Goal: Communication & Community: Answer question/provide support

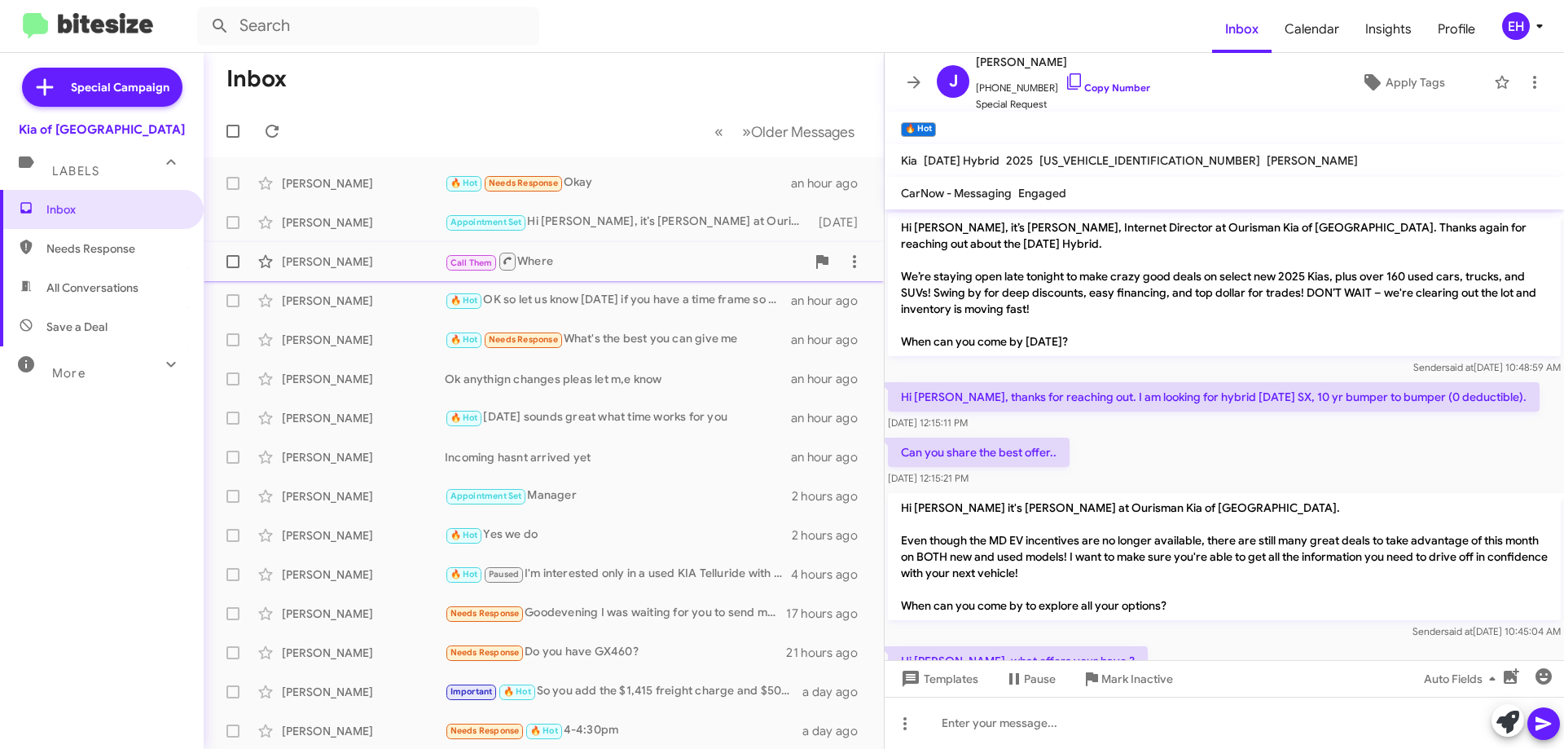
scroll to position [491, 0]
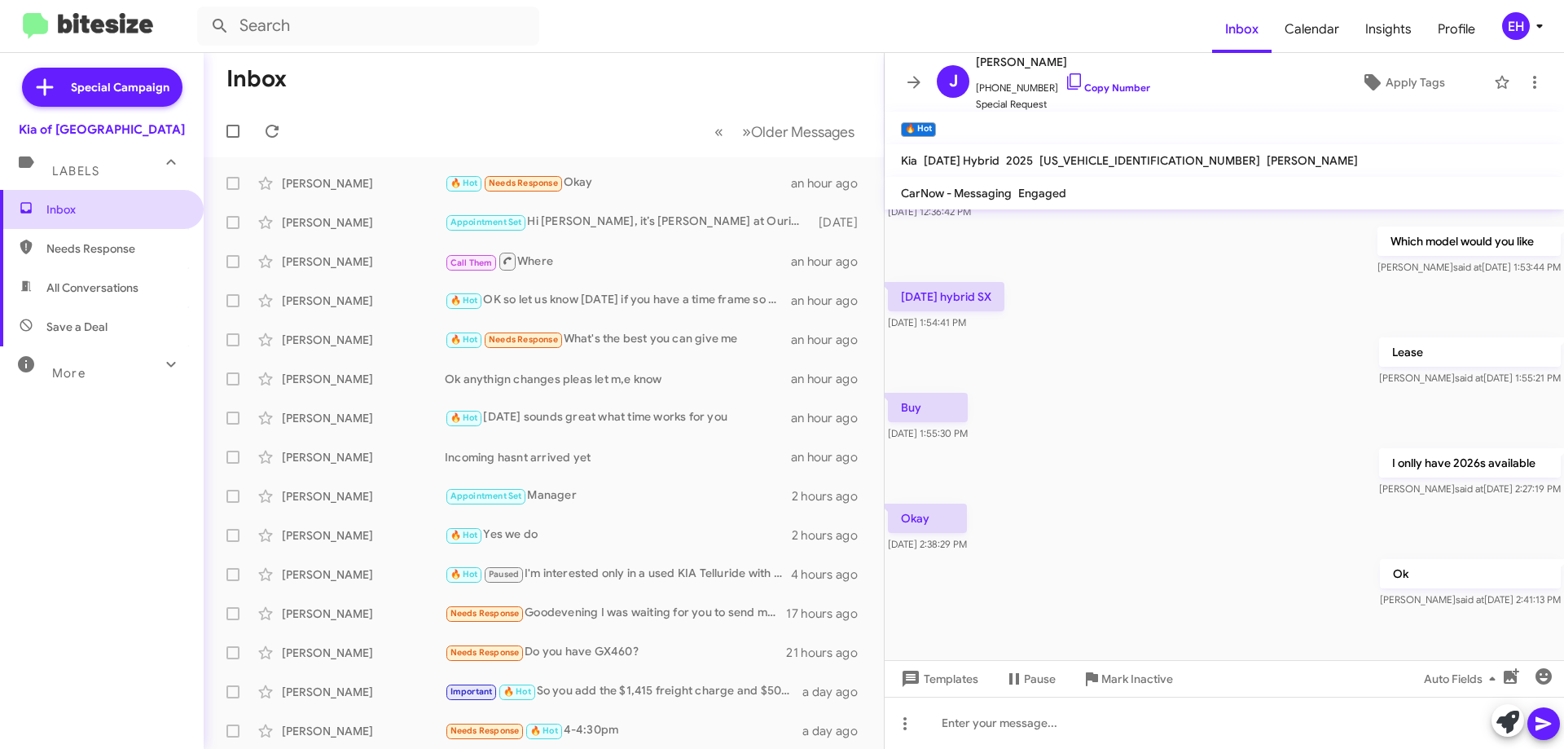
click at [53, 210] on span "Inbox" at bounding box center [115, 209] width 138 height 16
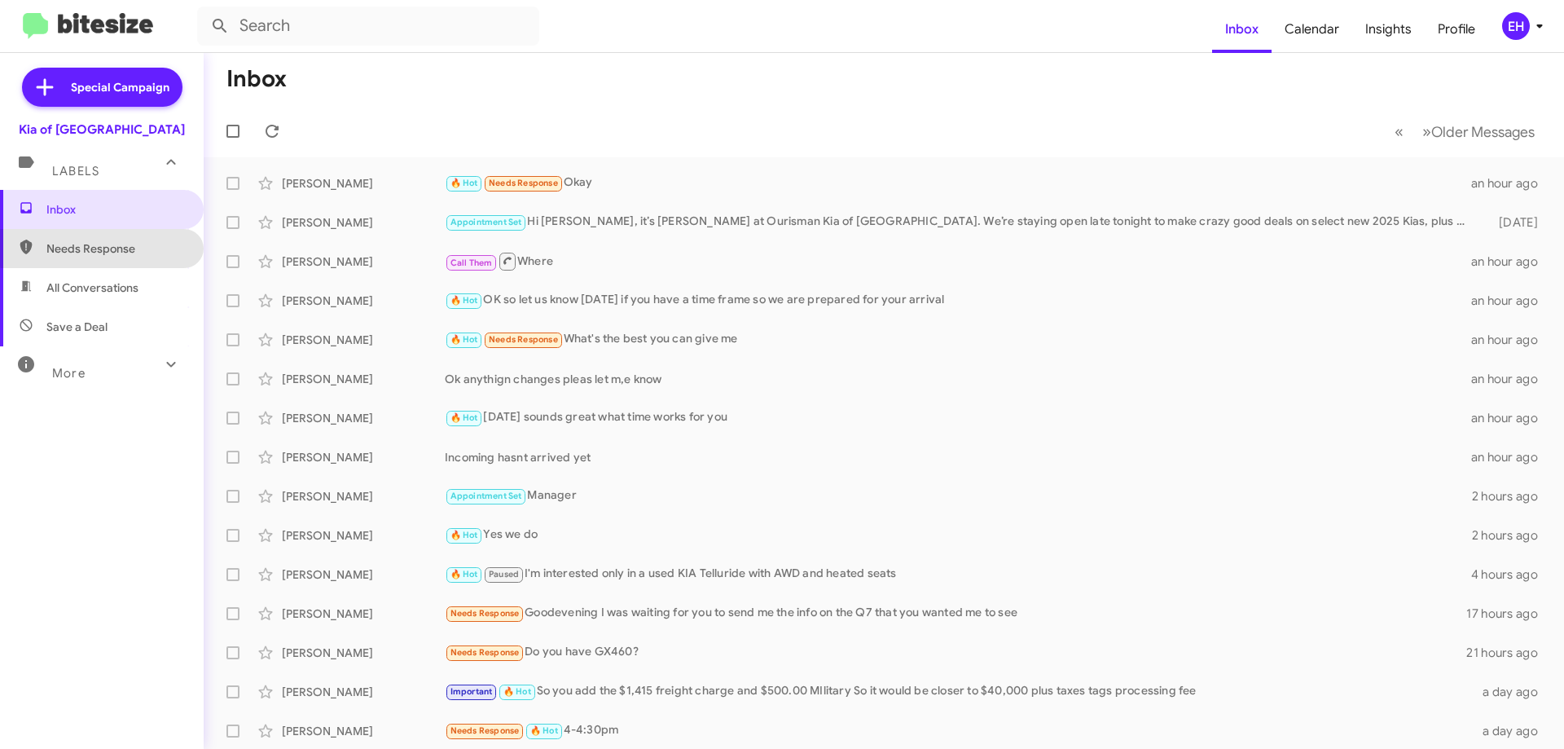
click at [103, 248] on span "Needs Response" at bounding box center [115, 248] width 138 height 16
type input "in:needs-response"
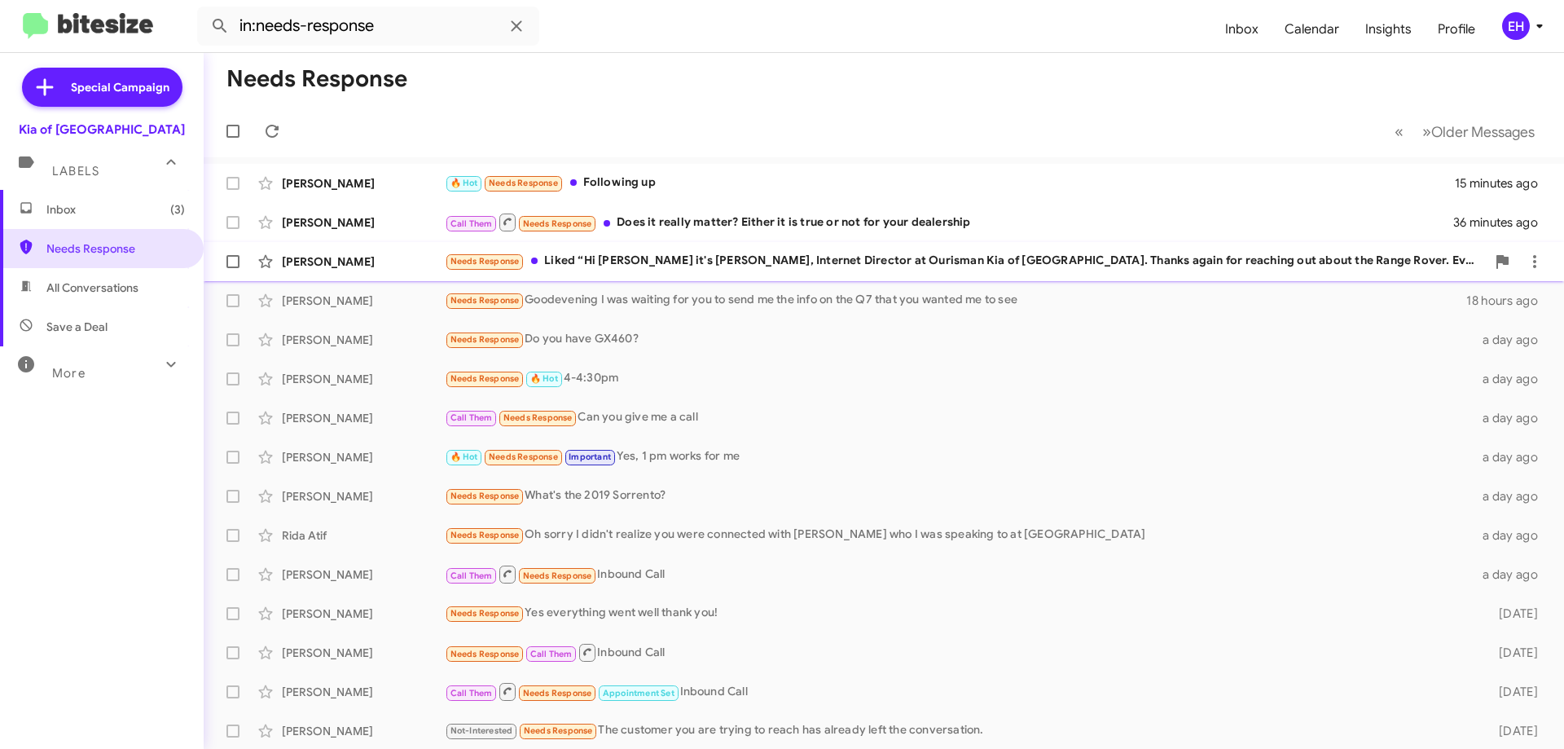
click at [704, 255] on div "Needs Response Liked “Hi [PERSON_NAME] it's [PERSON_NAME], Internet Director at…" at bounding box center [965, 261] width 1041 height 19
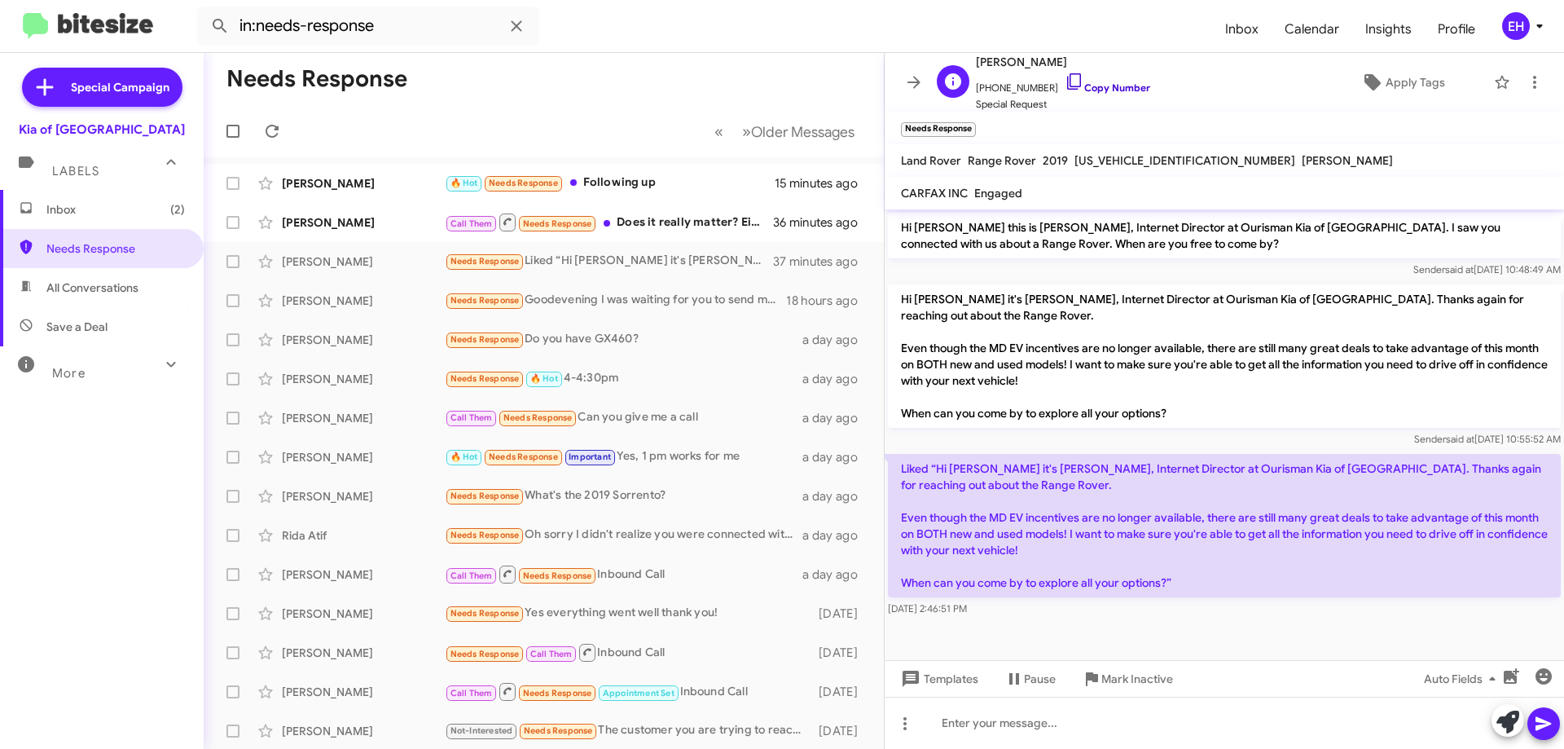
click at [1108, 89] on link "Copy Number" at bounding box center [1108, 87] width 86 height 12
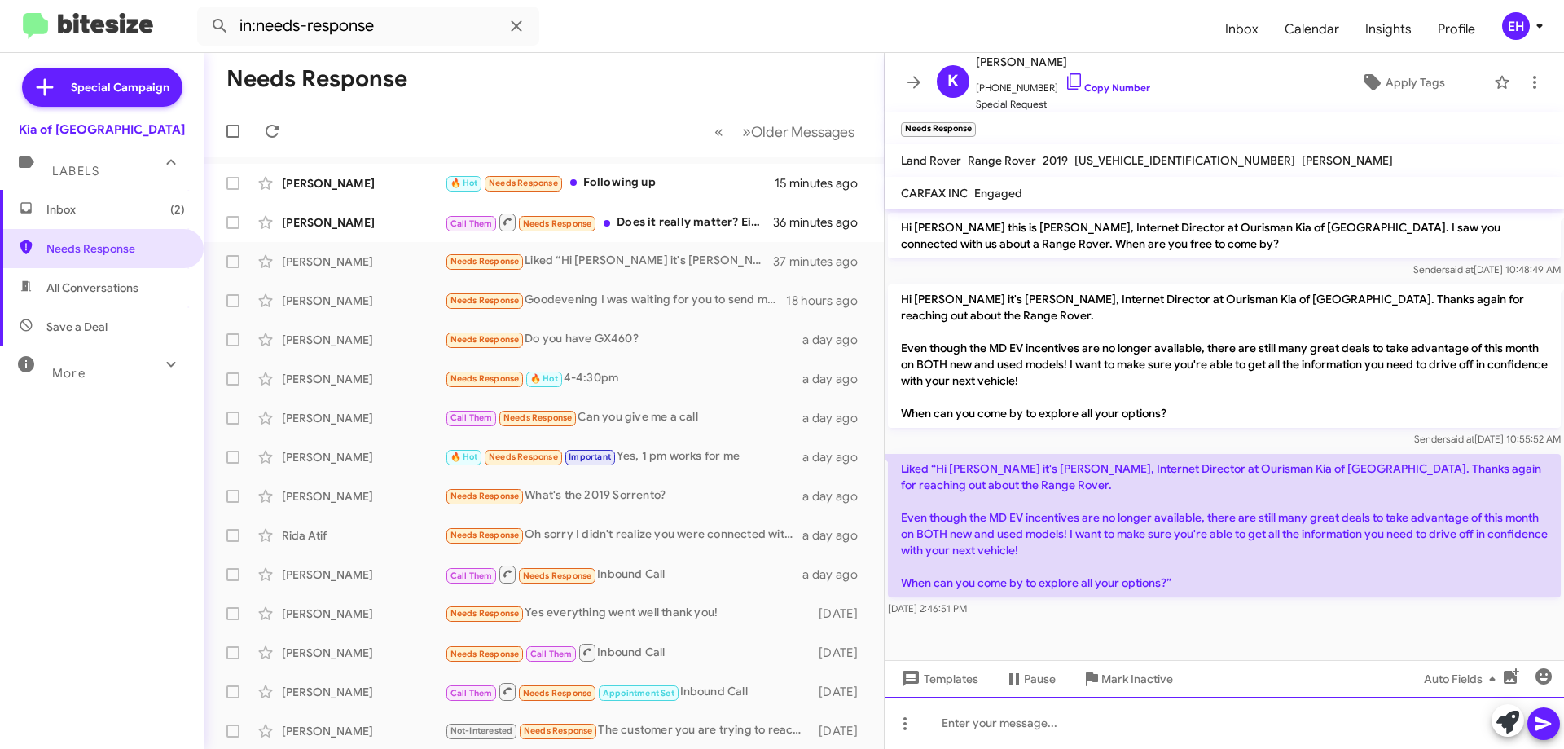
click at [1037, 724] on div at bounding box center [1224, 722] width 679 height 52
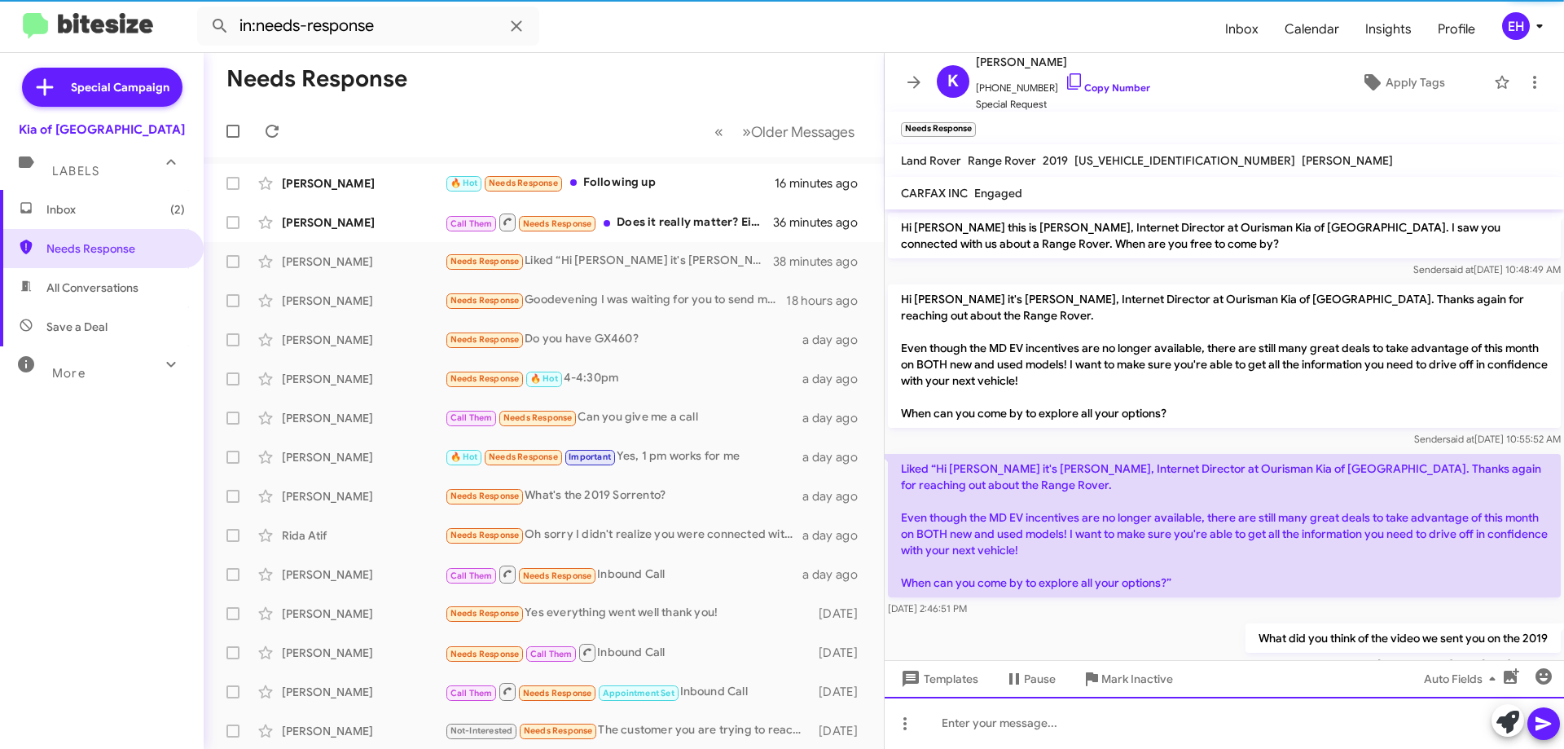
scroll to position [32, 0]
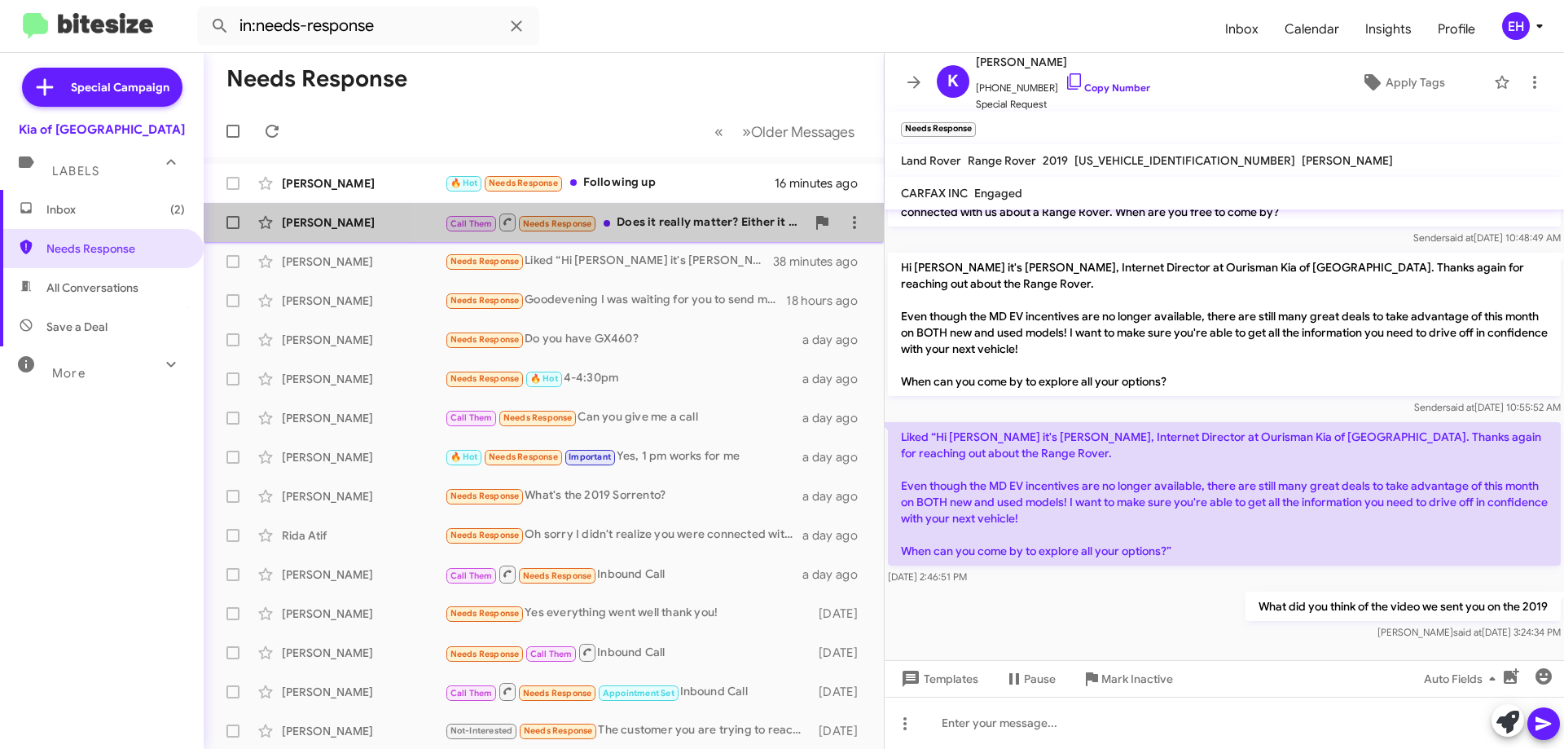
click at [641, 215] on div "Call Them Needs Response Does it really matter? Either it is true or not for yo…" at bounding box center [625, 222] width 361 height 20
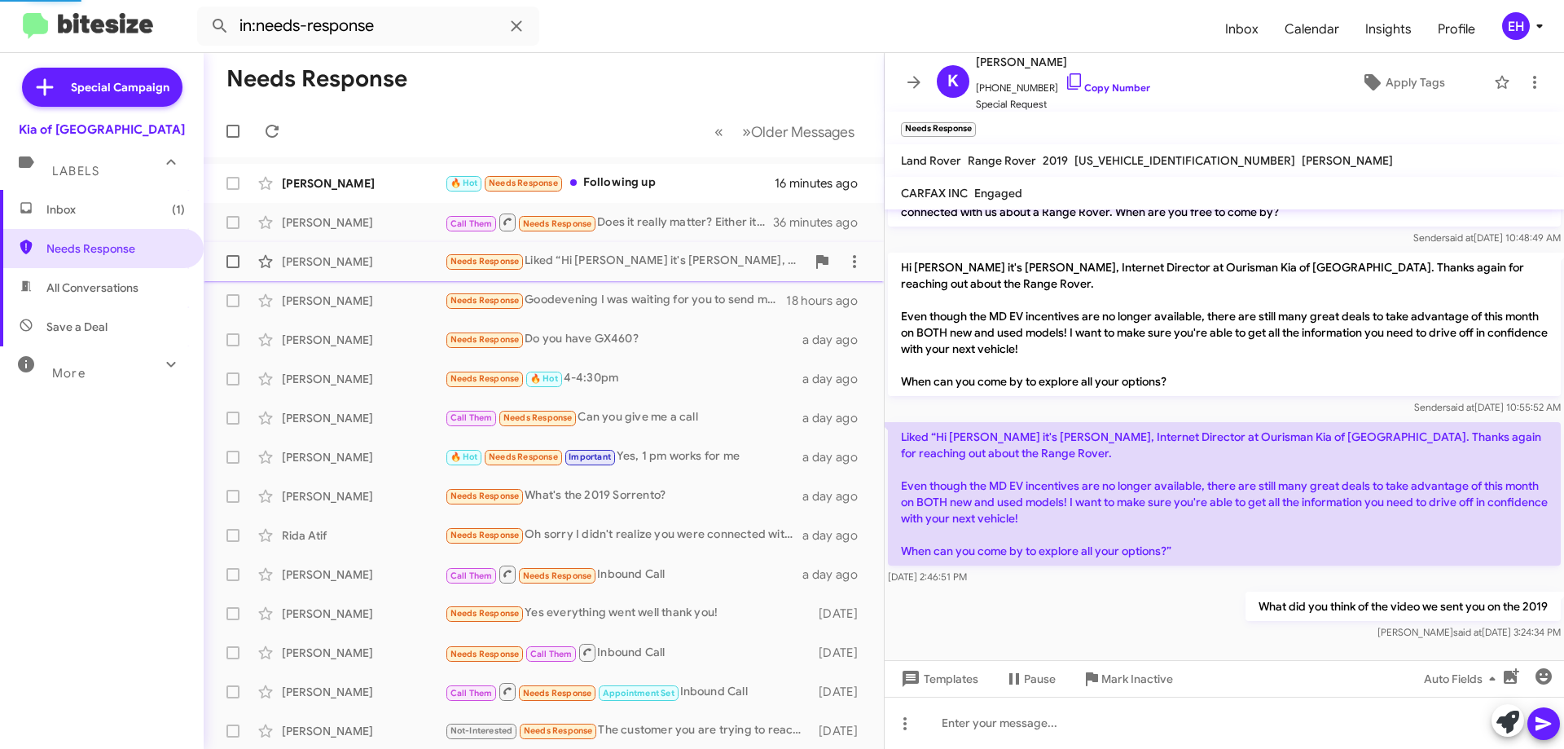
scroll to position [392, 0]
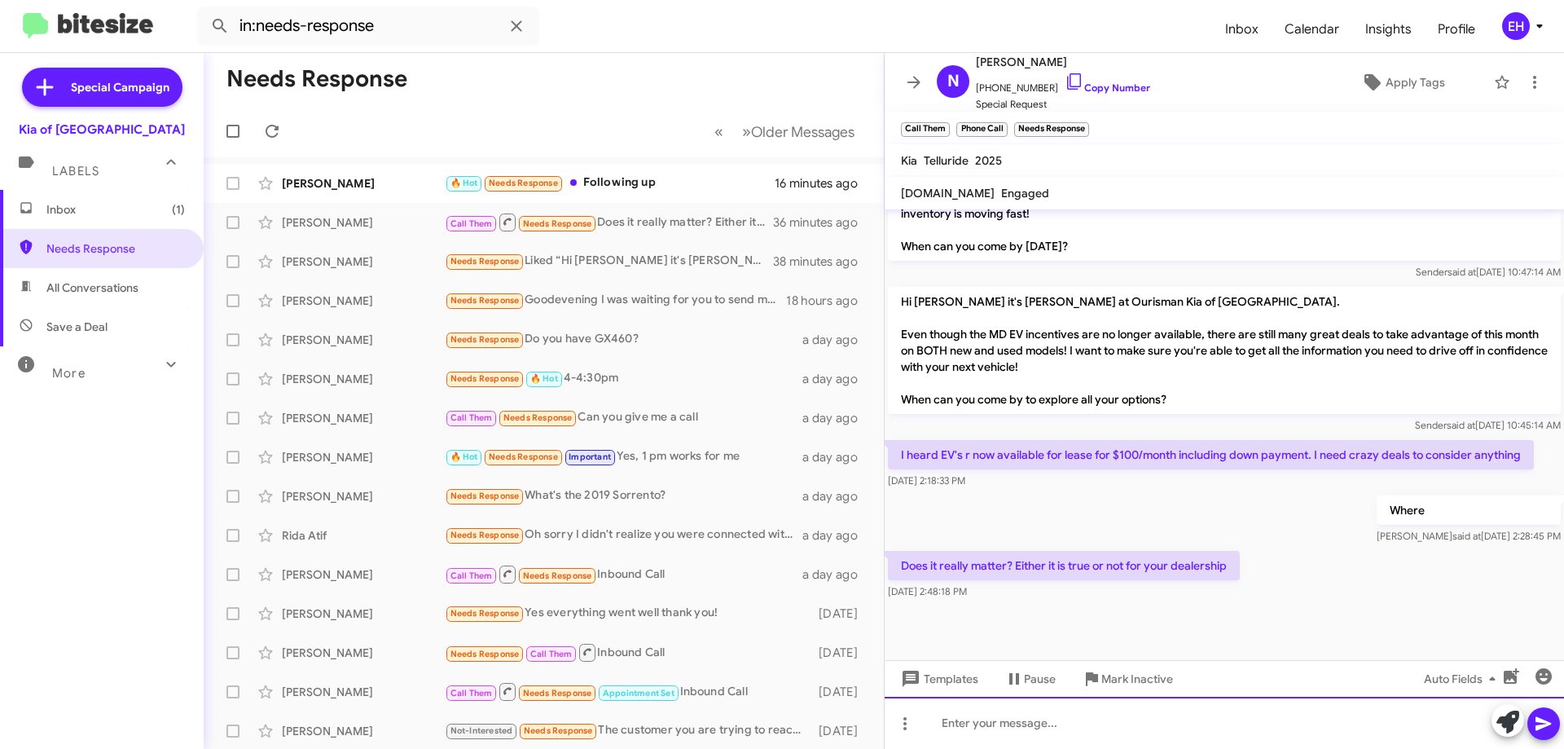
click at [1155, 715] on div at bounding box center [1224, 722] width 679 height 52
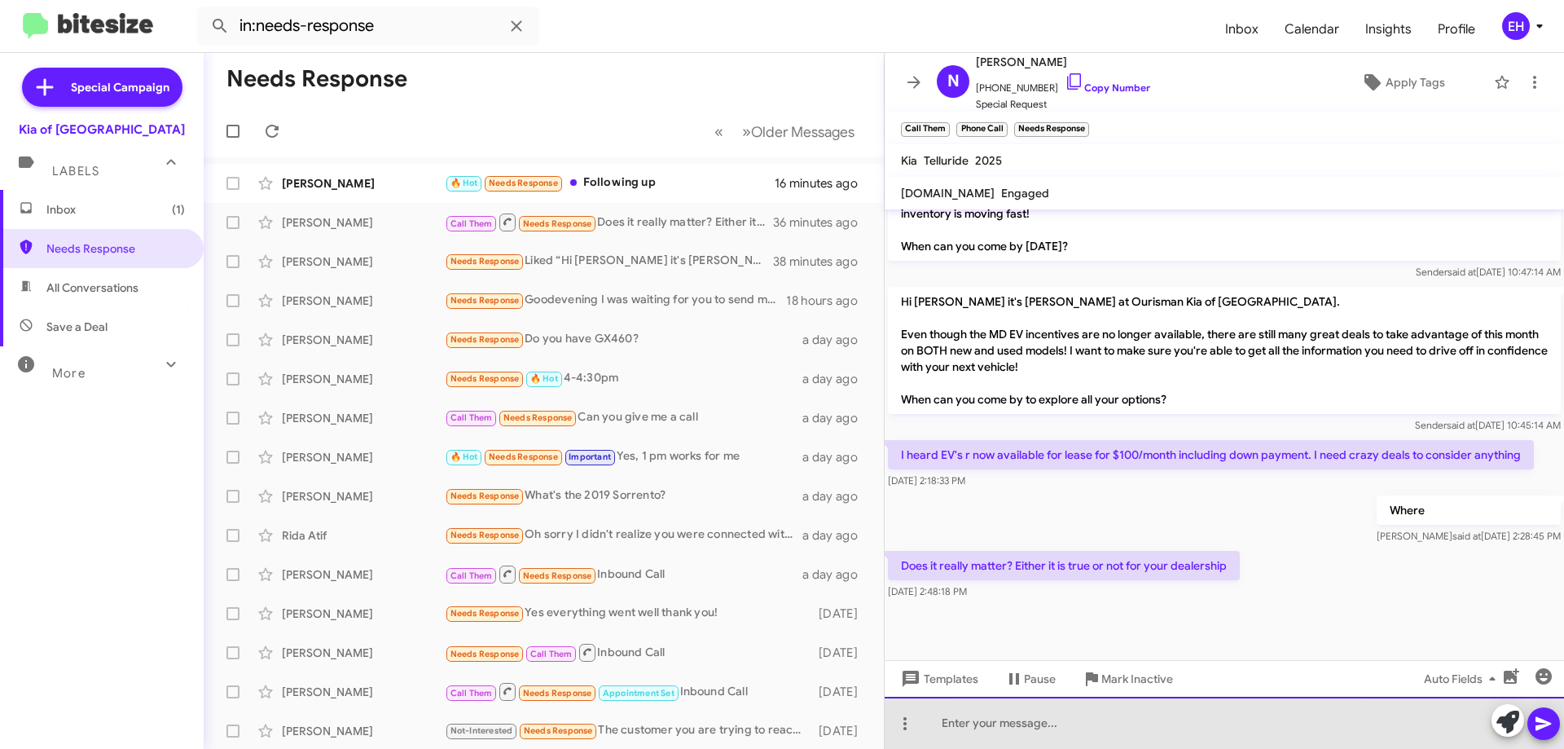
click at [1155, 715] on div at bounding box center [1224, 722] width 679 height 52
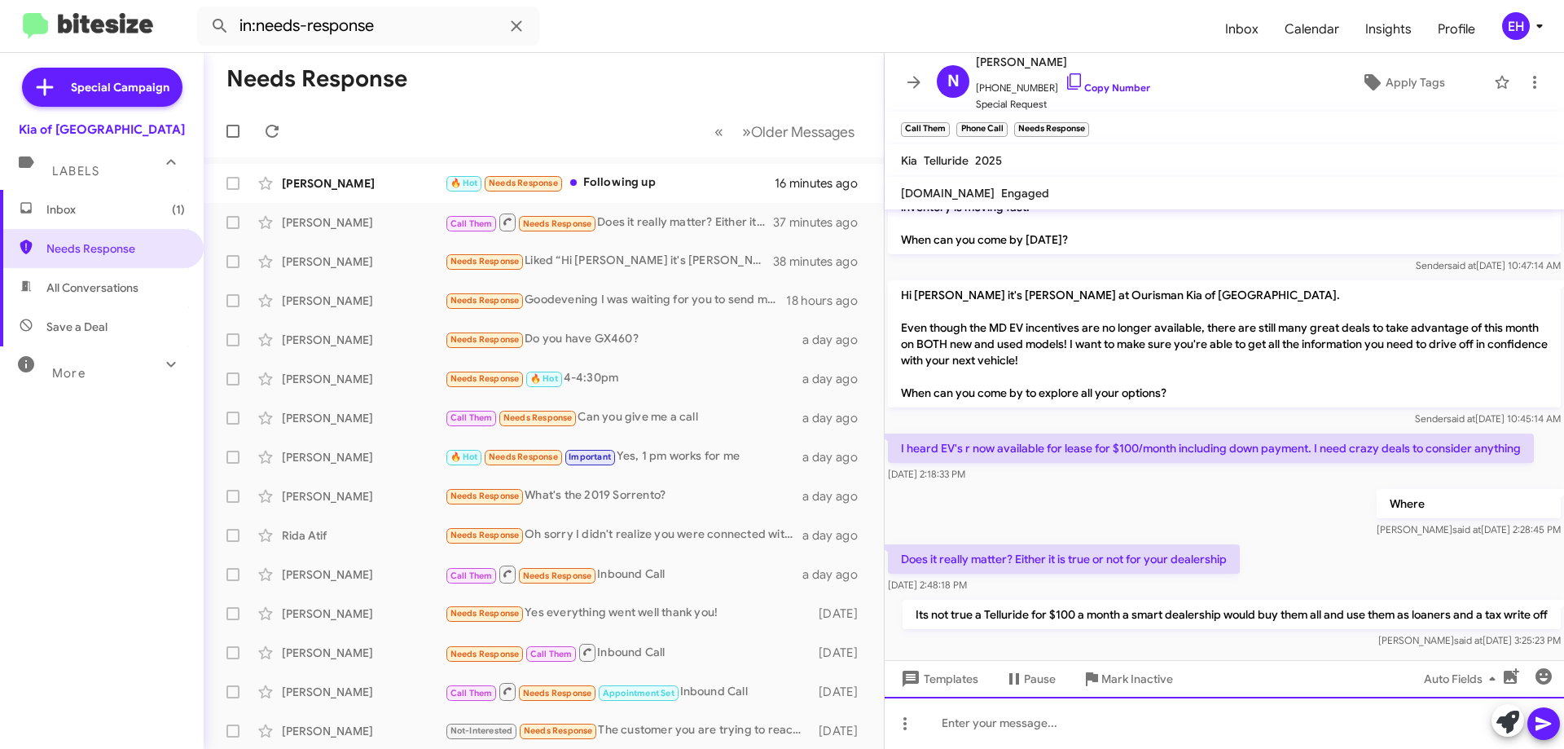
scroll to position [468, 0]
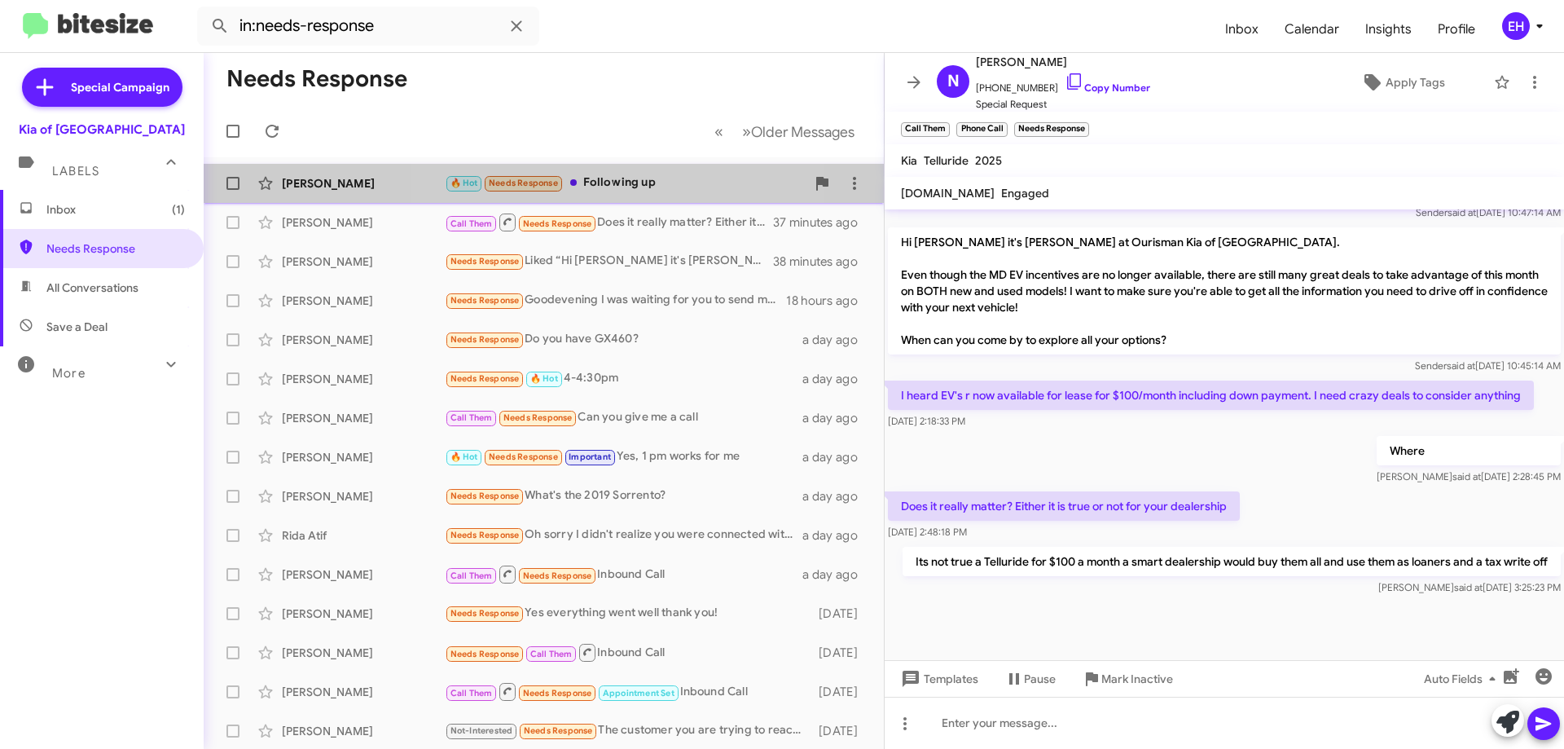
click at [630, 182] on div "🔥 Hot Needs Response Following up" at bounding box center [625, 182] width 361 height 19
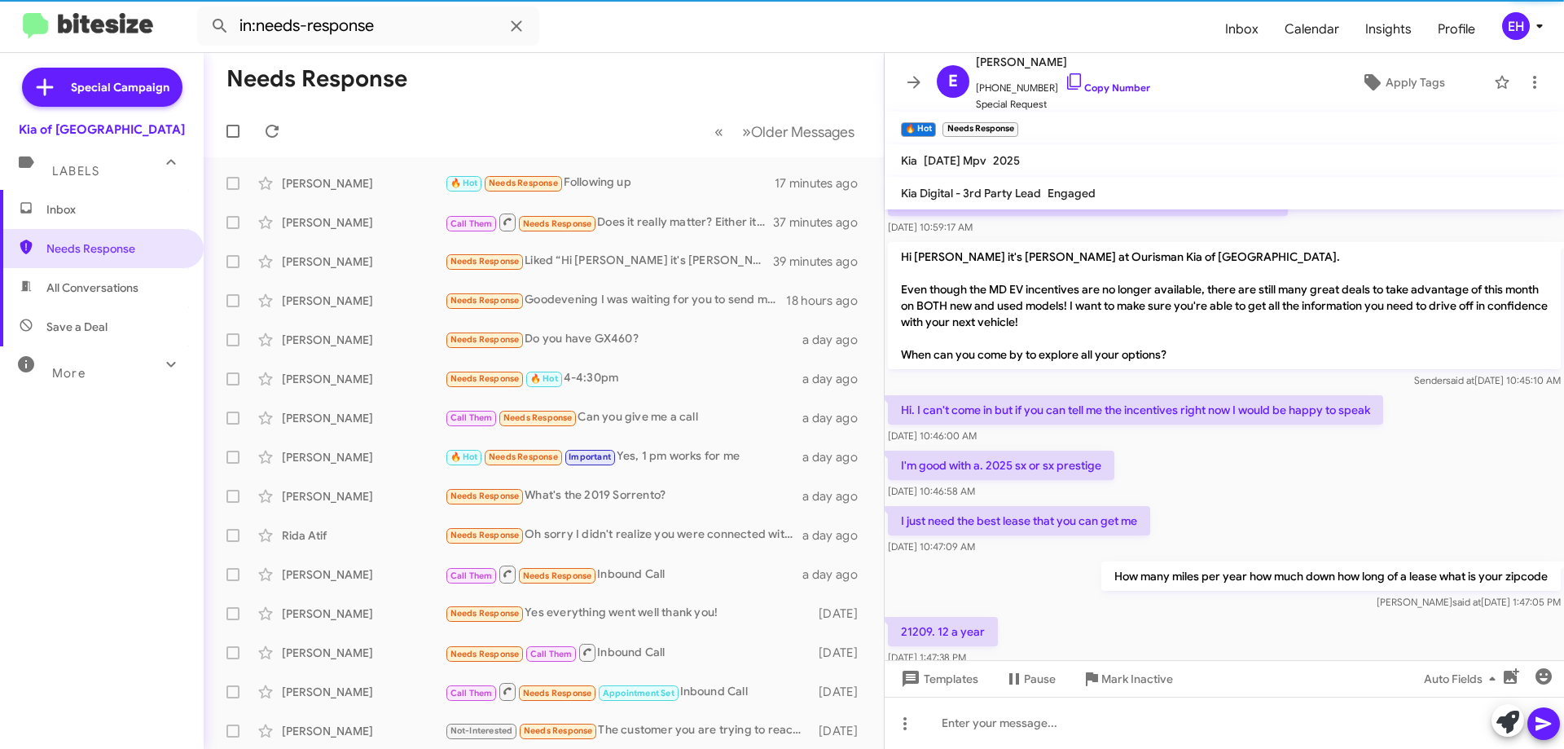
scroll to position [983, 0]
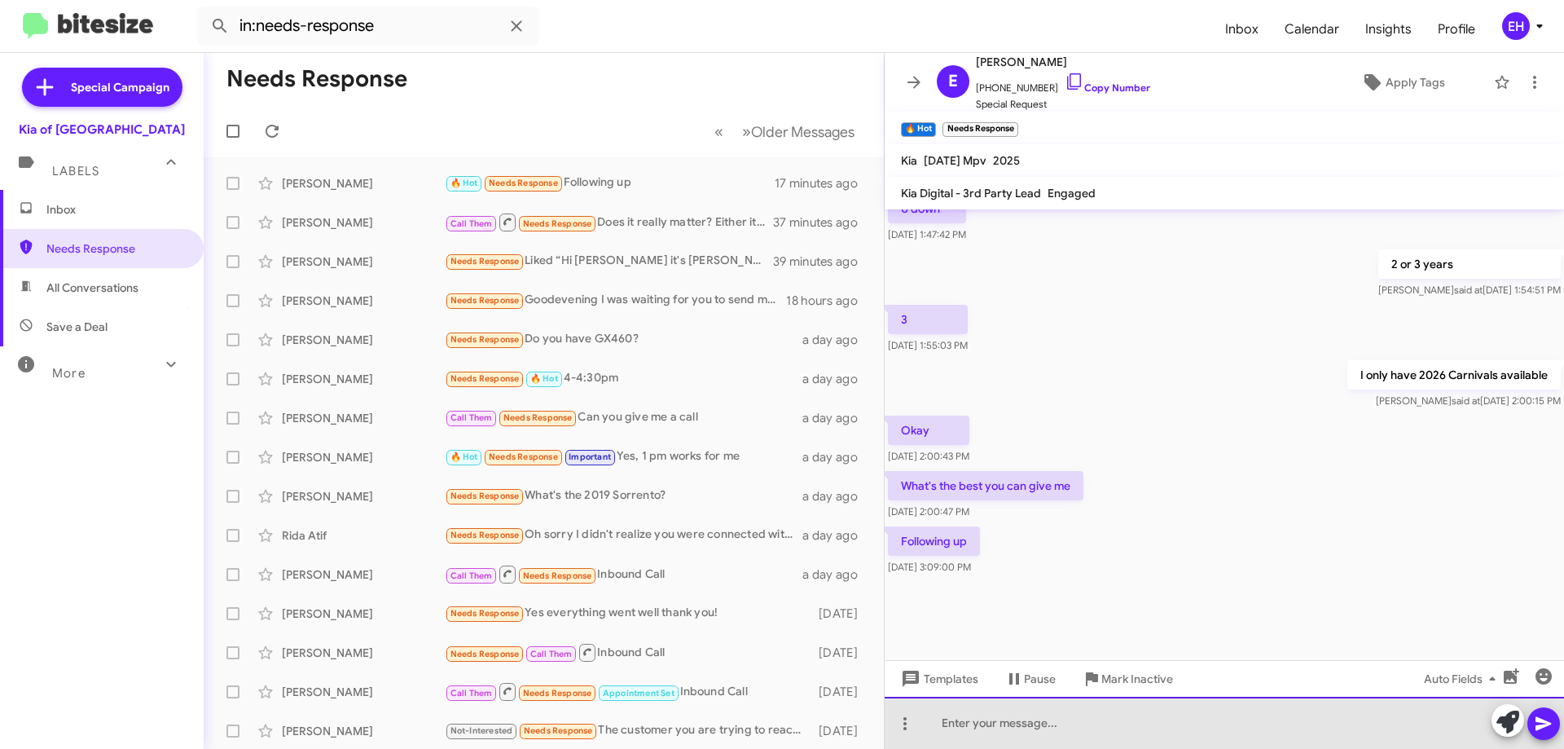
click at [1012, 710] on div at bounding box center [1224, 722] width 679 height 52
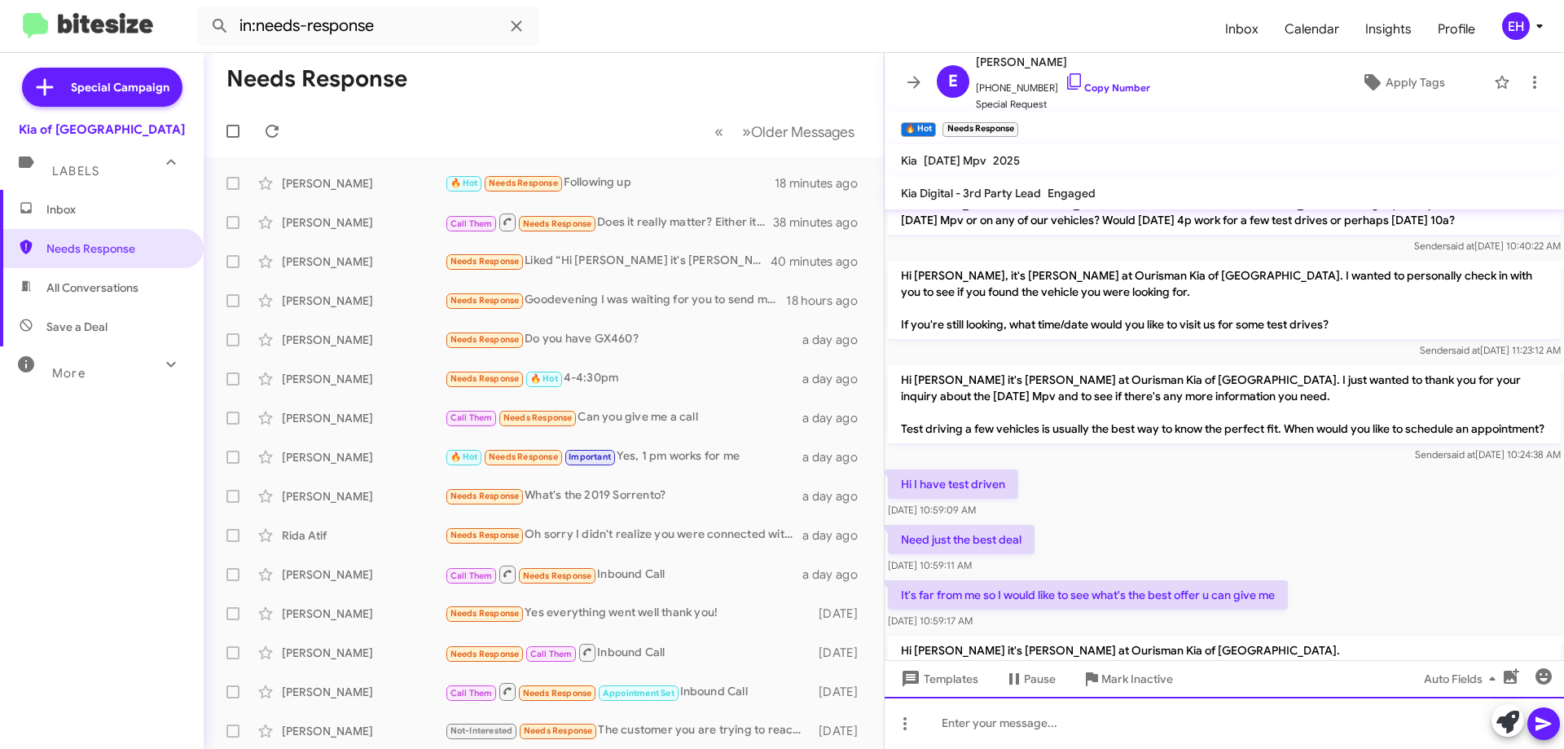
scroll to position [0, 0]
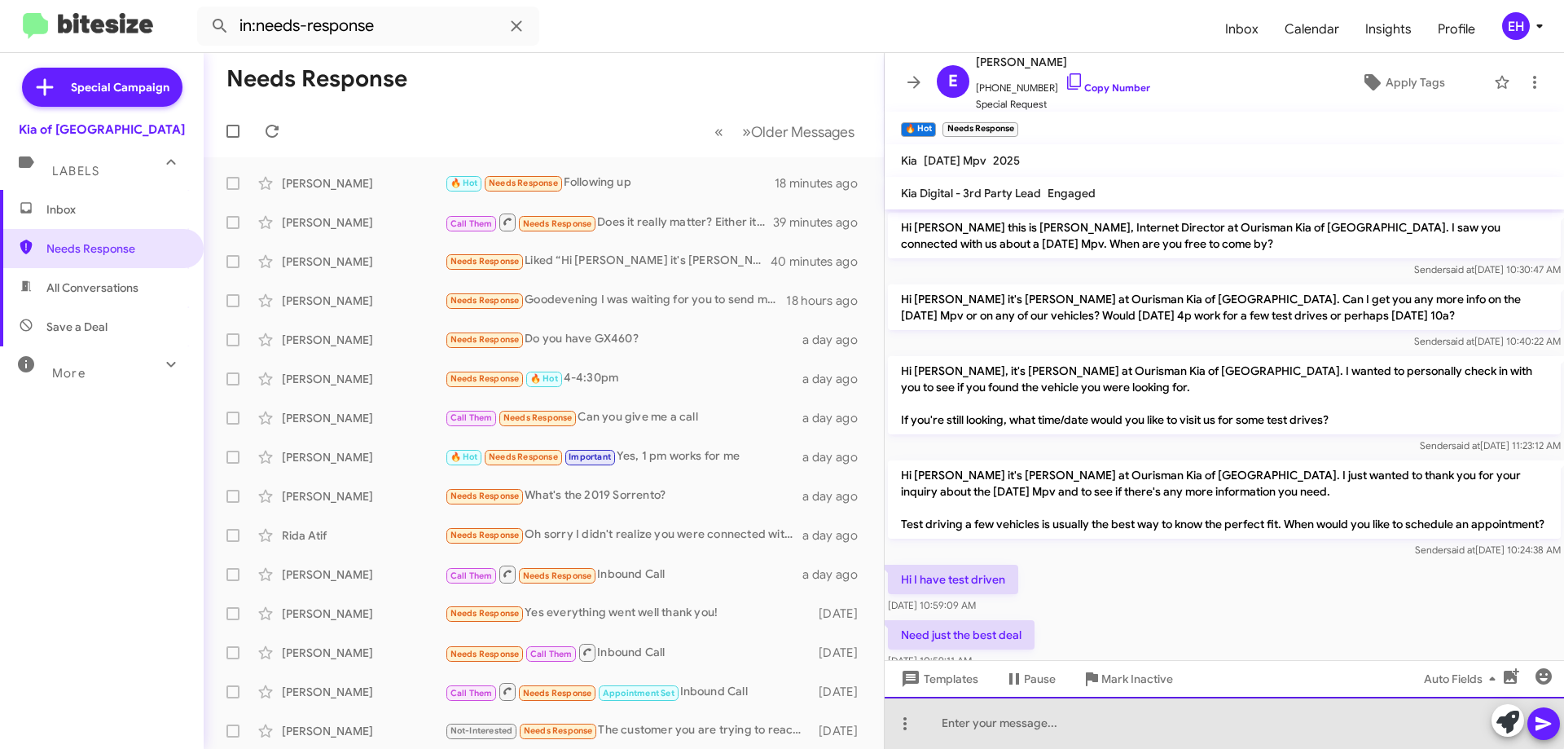
click at [1085, 719] on div at bounding box center [1224, 722] width 679 height 52
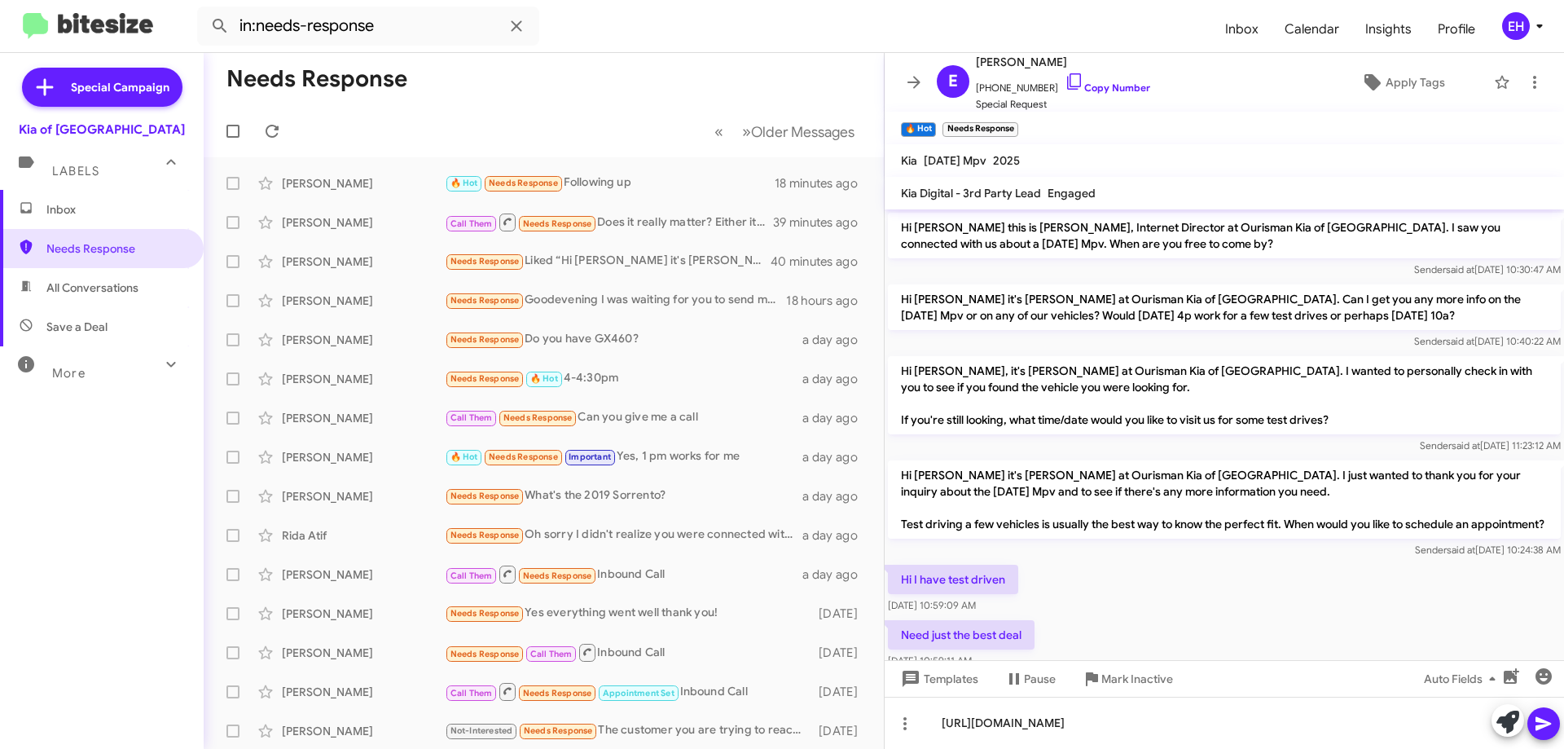
click at [1548, 721] on icon at bounding box center [1544, 724] width 20 height 20
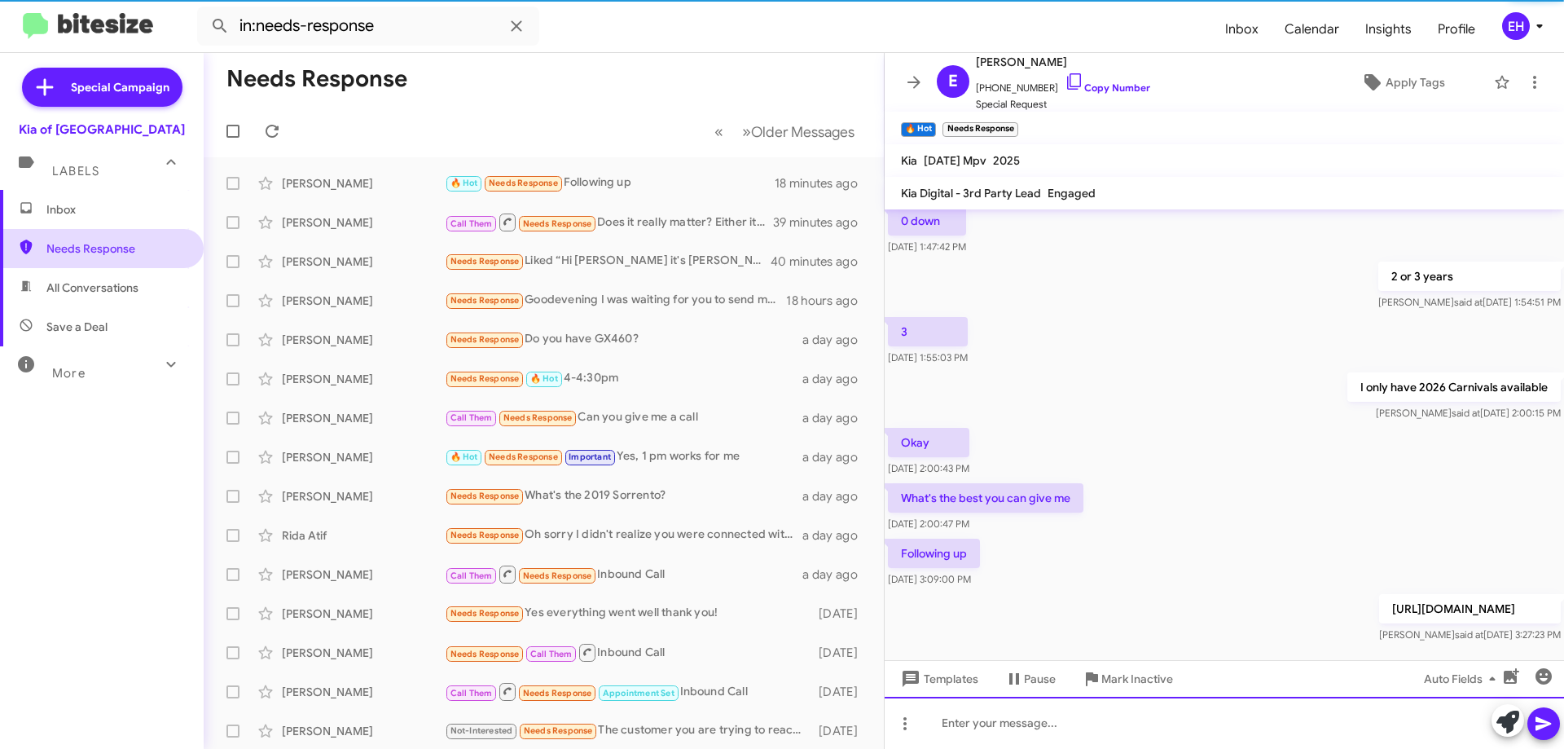
scroll to position [1043, 0]
